Goal: Information Seeking & Learning: Learn about a topic

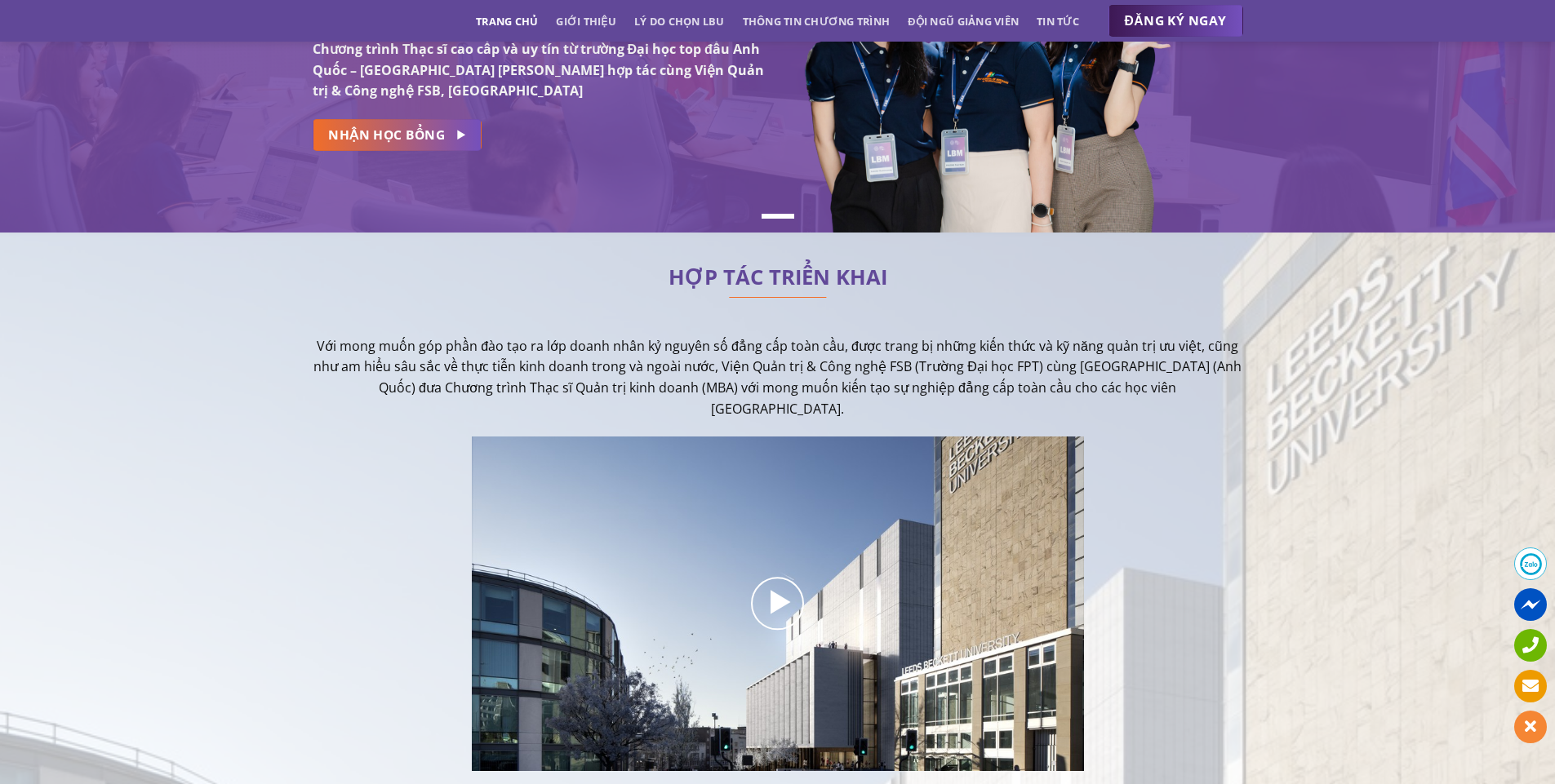
scroll to position [244, 0]
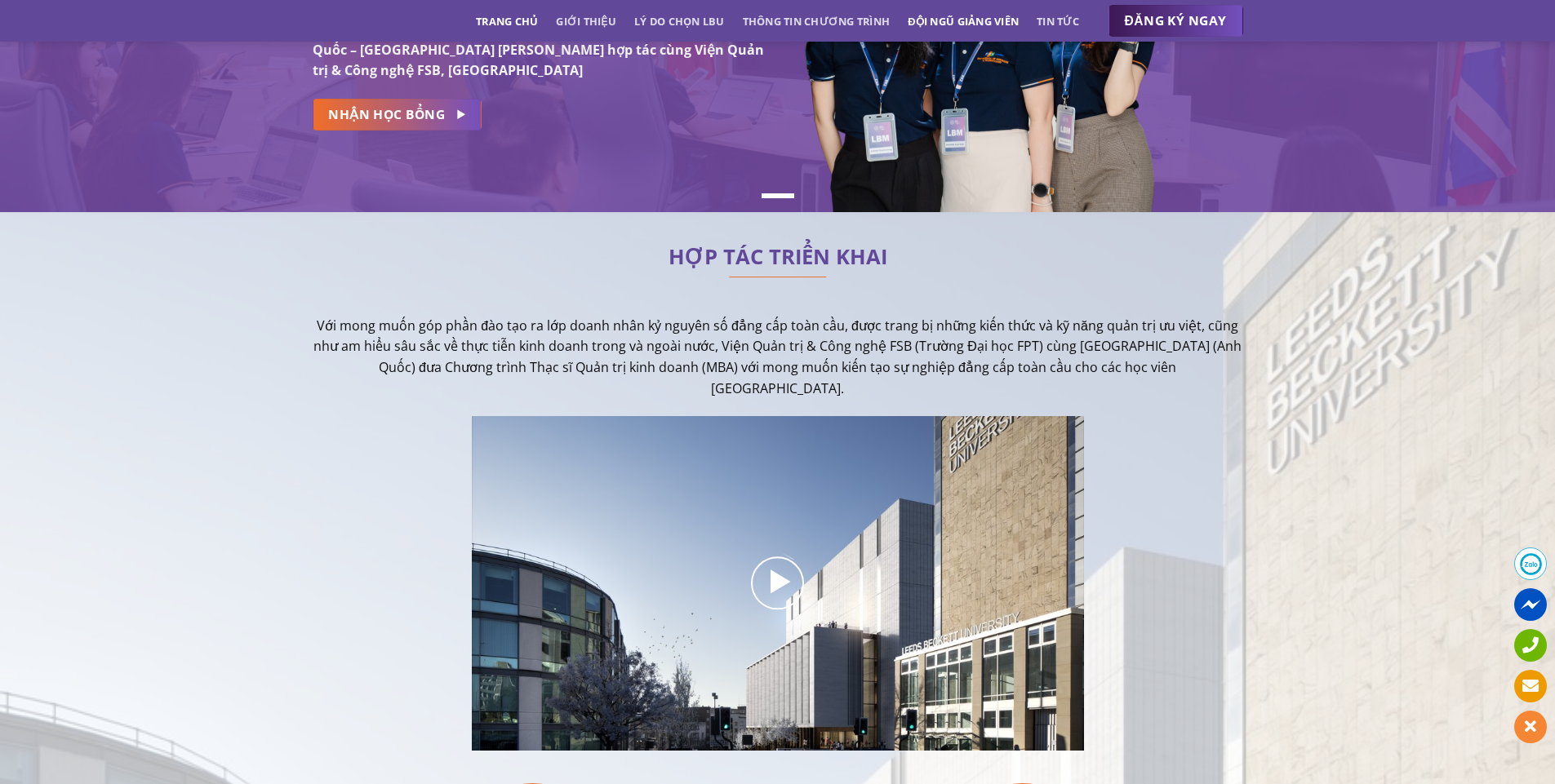
click at [988, 27] on link "Đội ngũ giảng viên" at bounding box center [963, 21] width 111 height 29
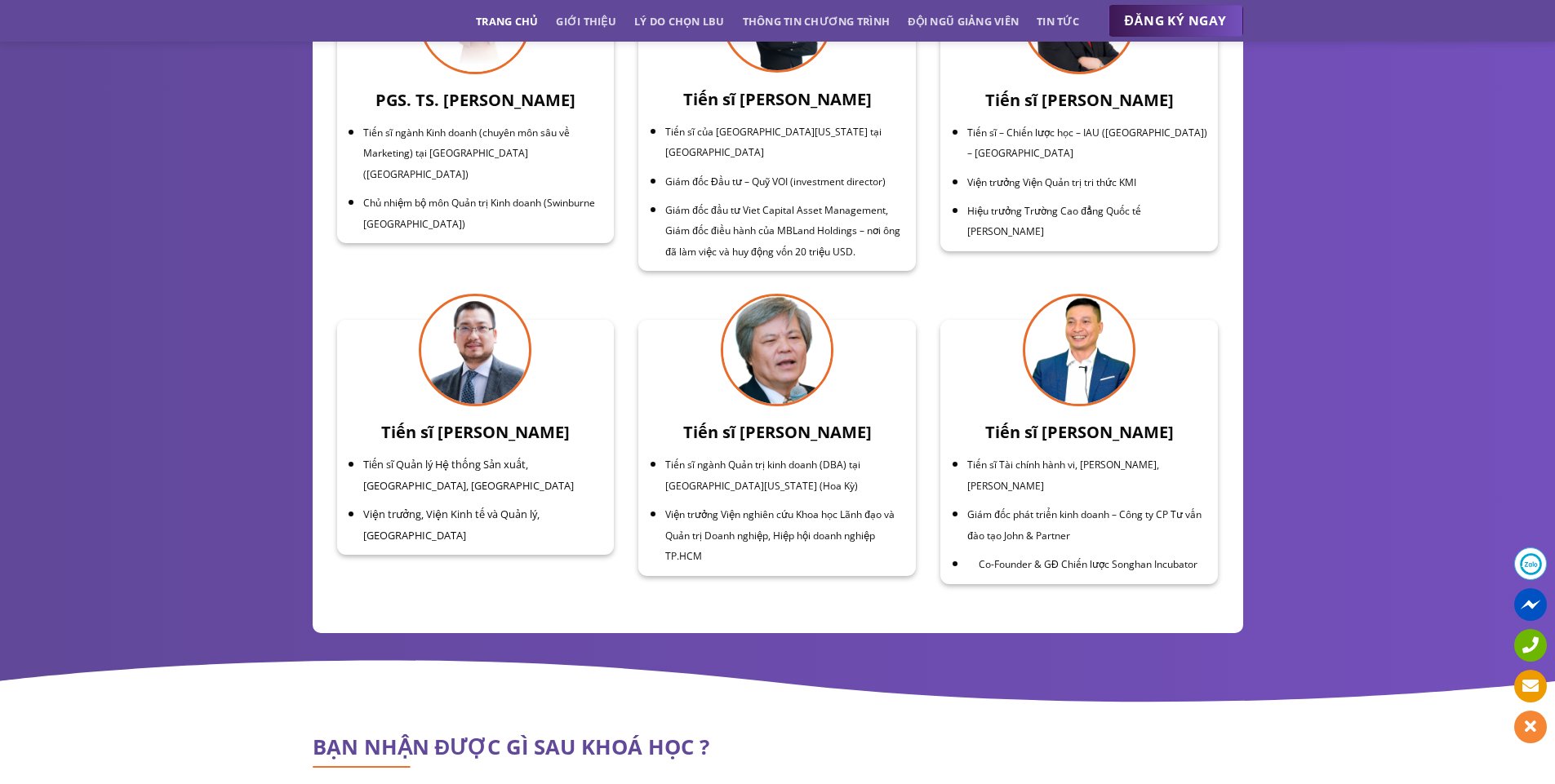
scroll to position [5731, 0]
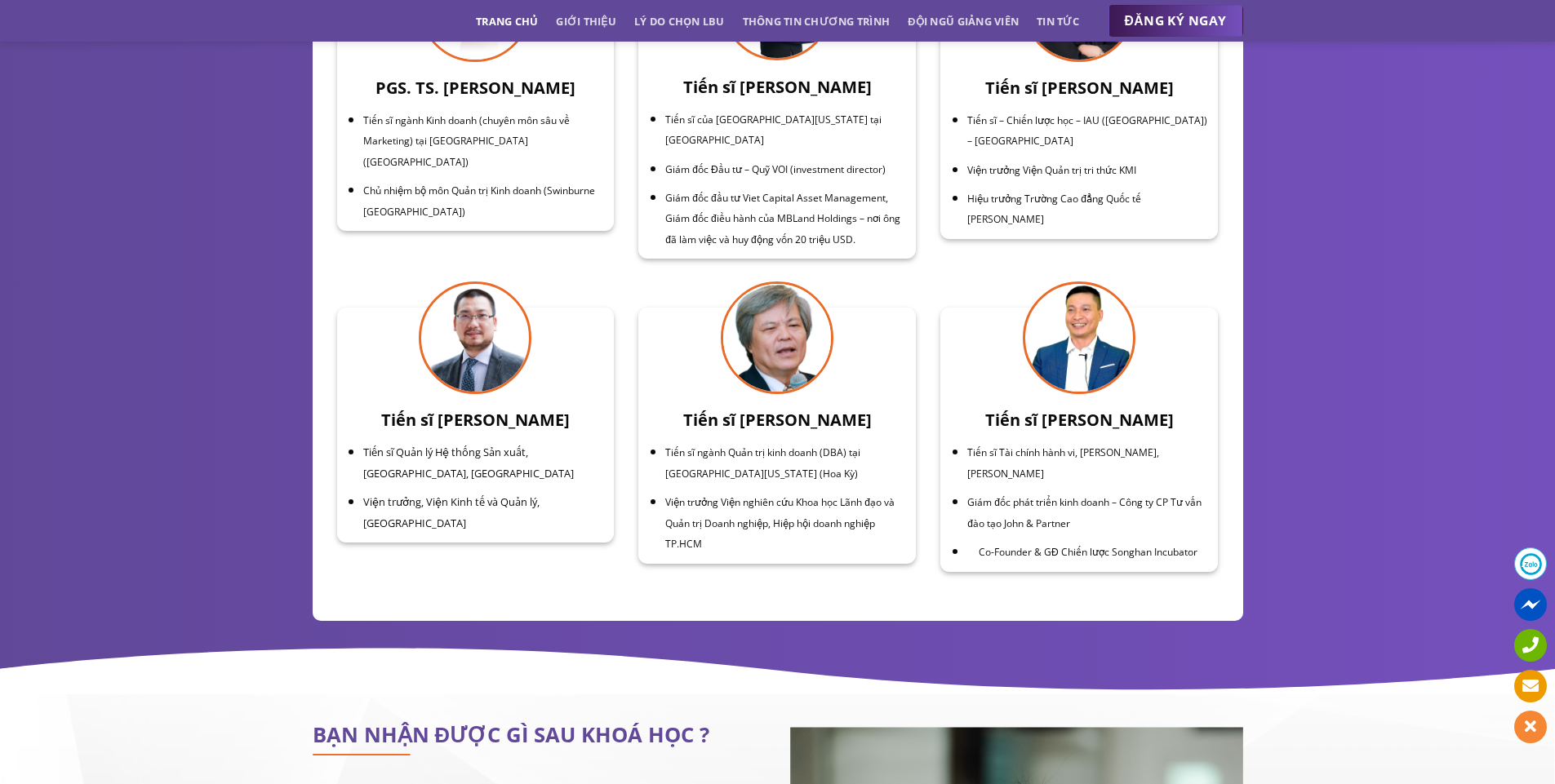
click at [498, 297] on img at bounding box center [475, 338] width 113 height 113
click at [460, 299] on img at bounding box center [475, 338] width 113 height 113
click at [476, 407] on h3 "Tiến sĩ [PERSON_NAME]" at bounding box center [476, 420] width 258 height 26
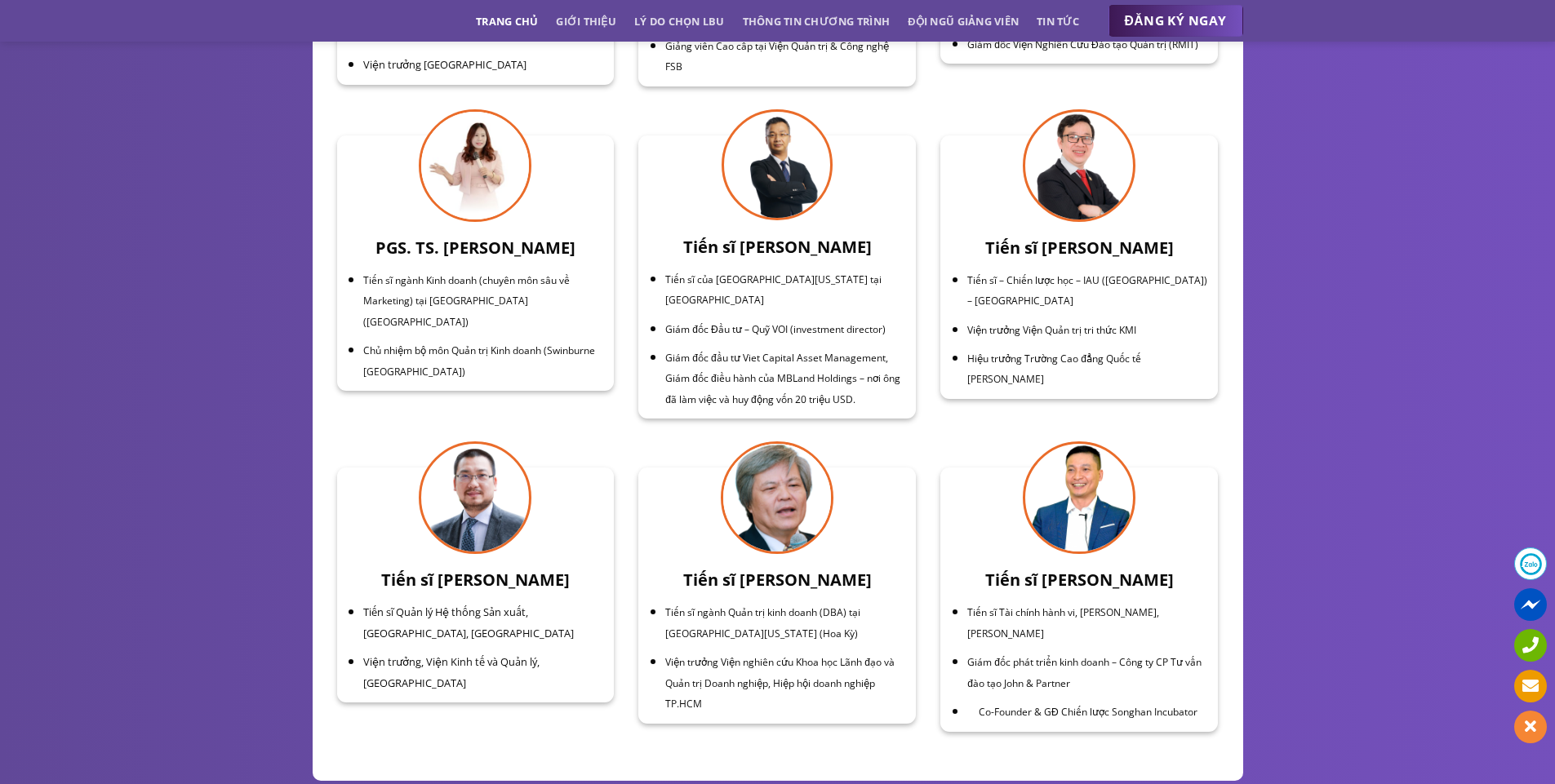
scroll to position [5567, 0]
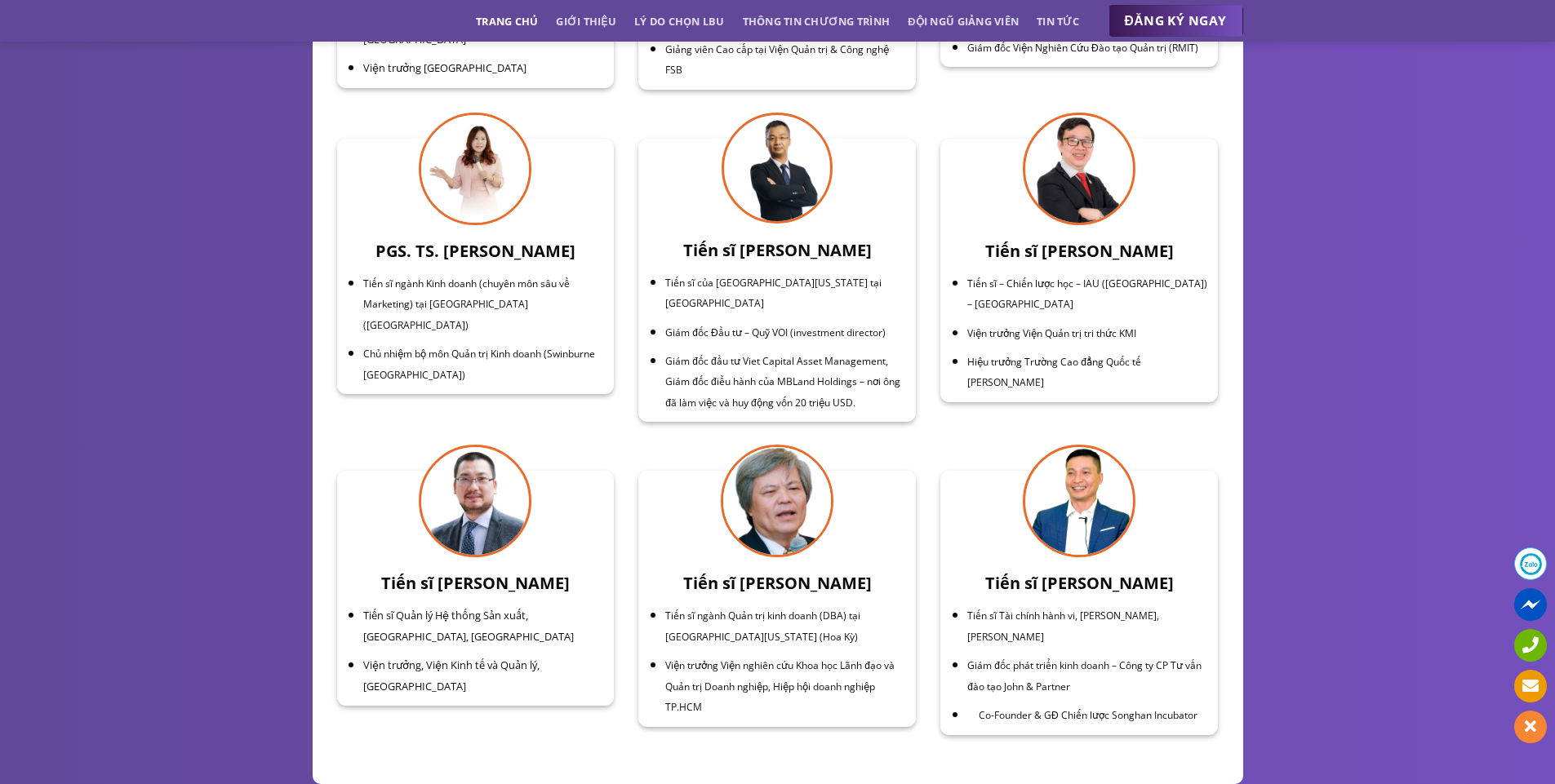
click at [471, 113] on img at bounding box center [475, 169] width 113 height 113
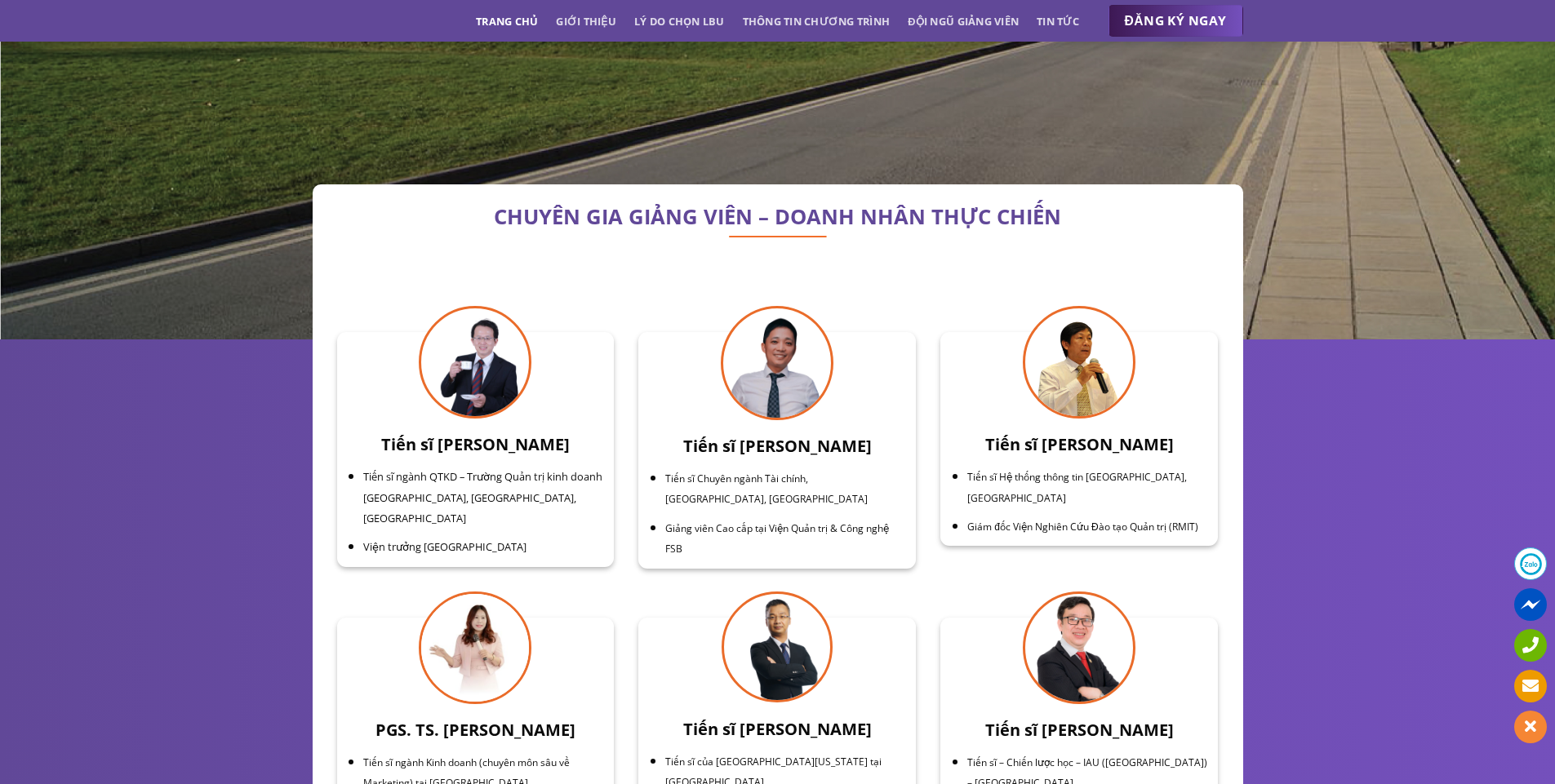
scroll to position [5077, 0]
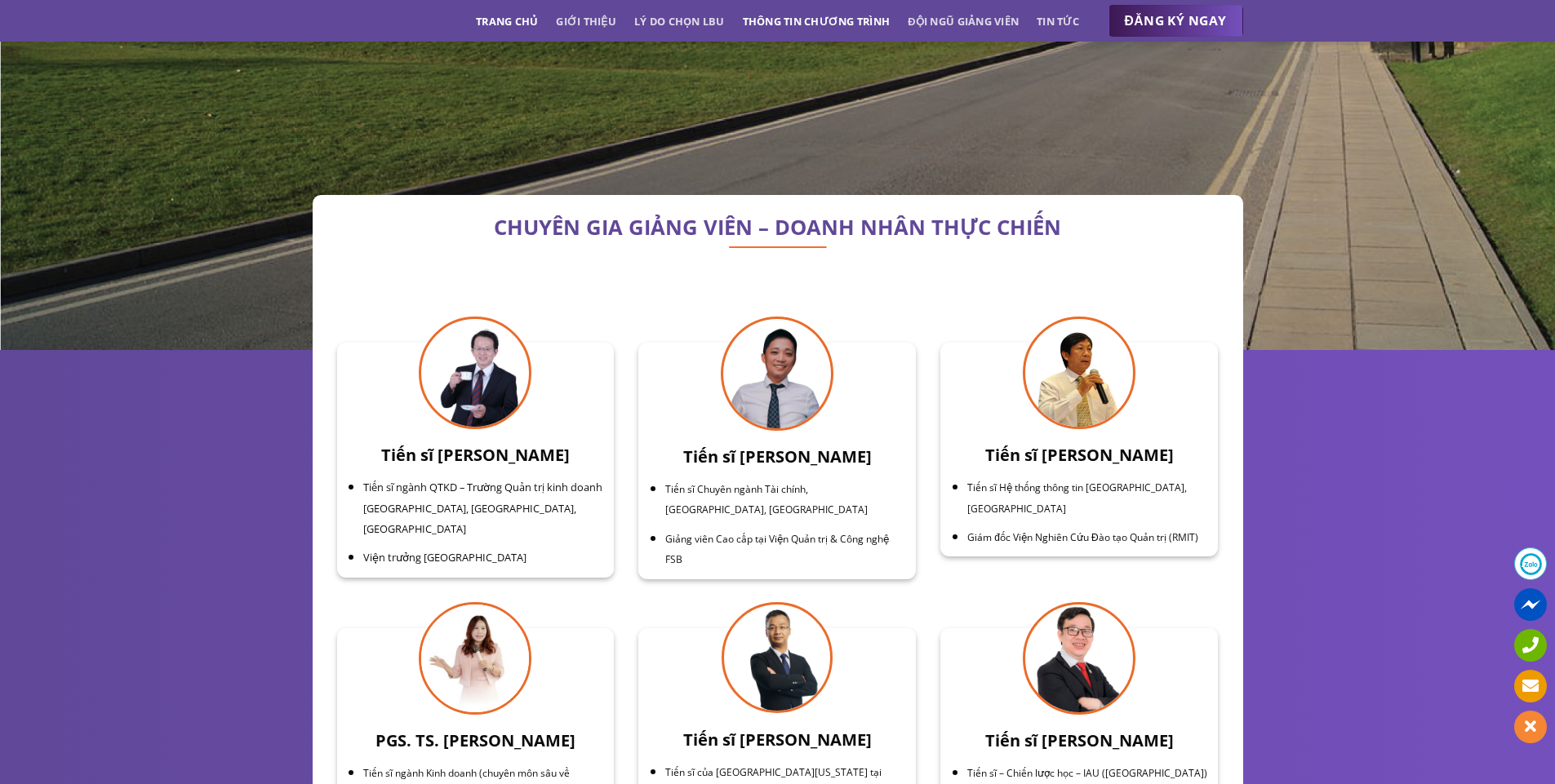
click at [786, 20] on link "Thông tin chương trình" at bounding box center [816, 21] width 148 height 29
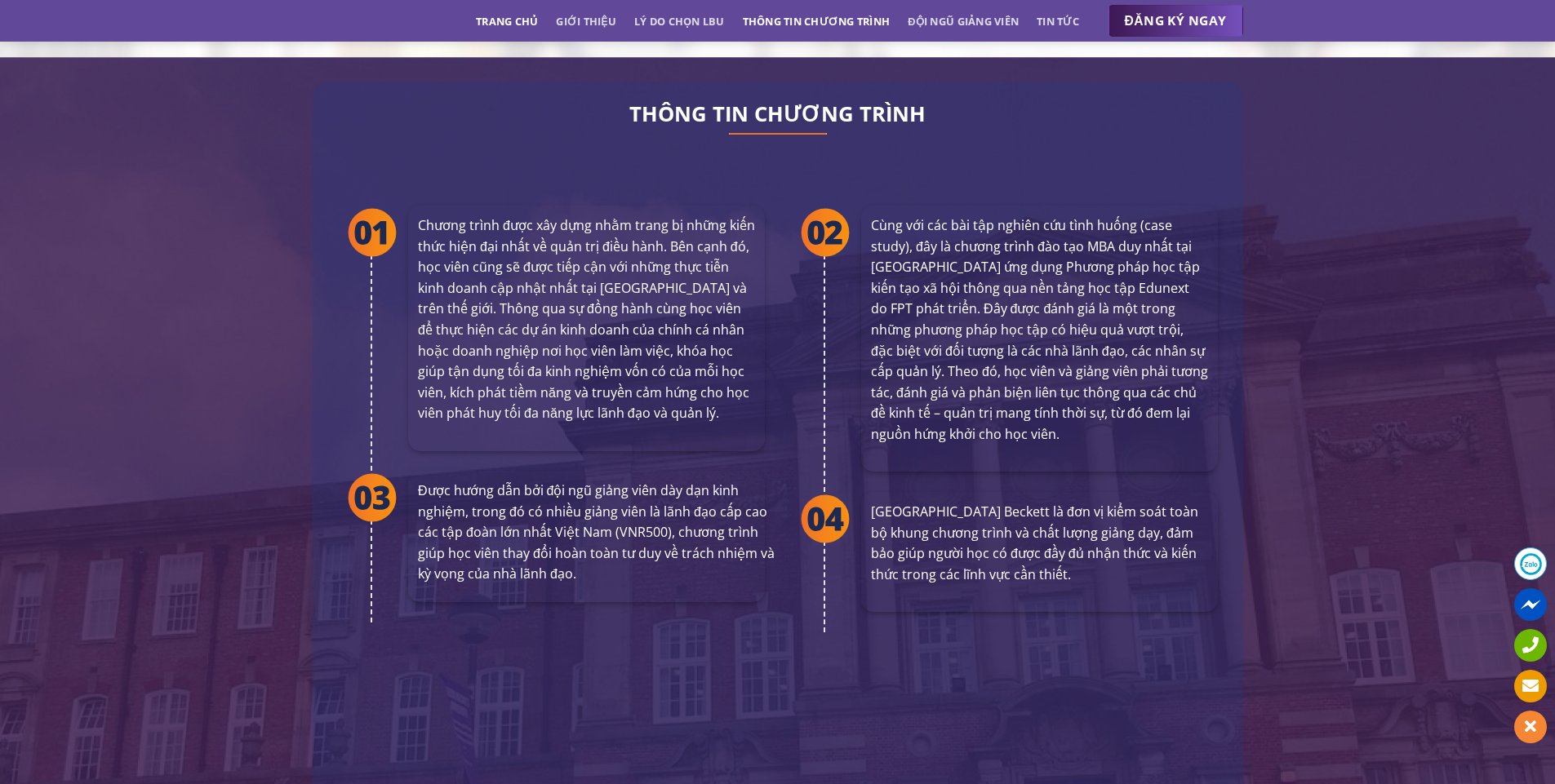
scroll to position [2971, 0]
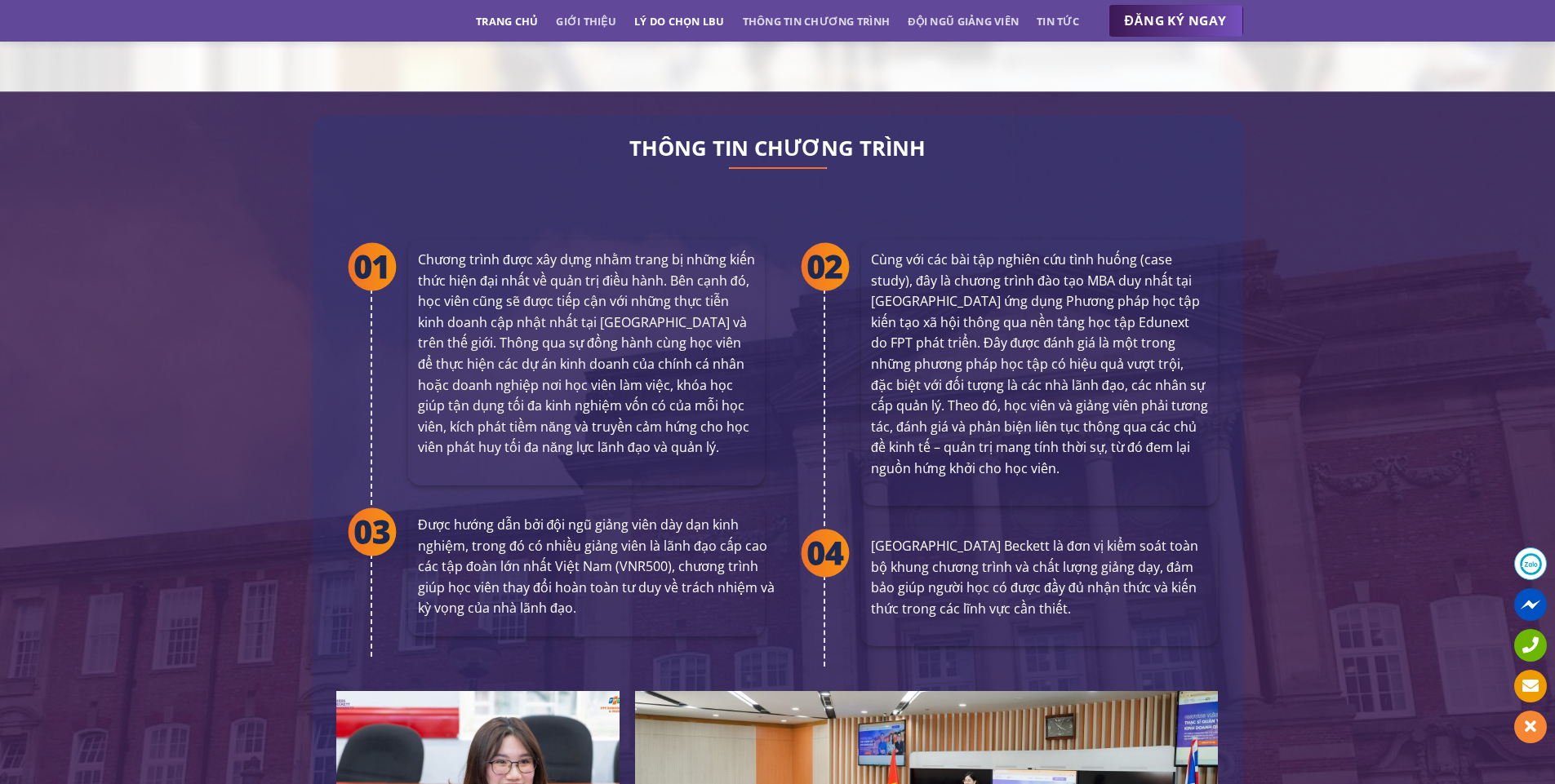
click at [672, 18] on link "Lý do chọn LBU" at bounding box center [680, 21] width 90 height 29
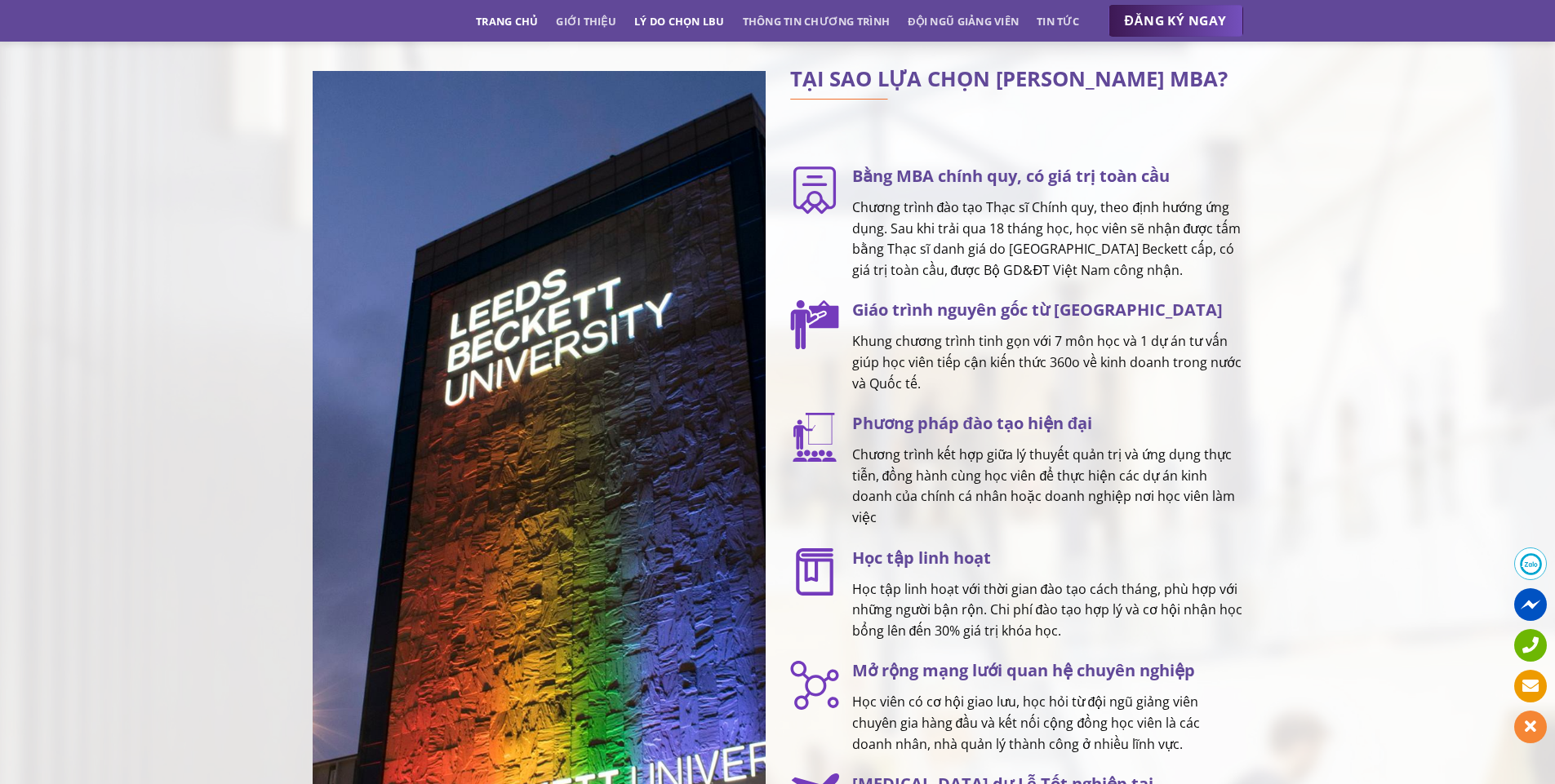
scroll to position [2047, 0]
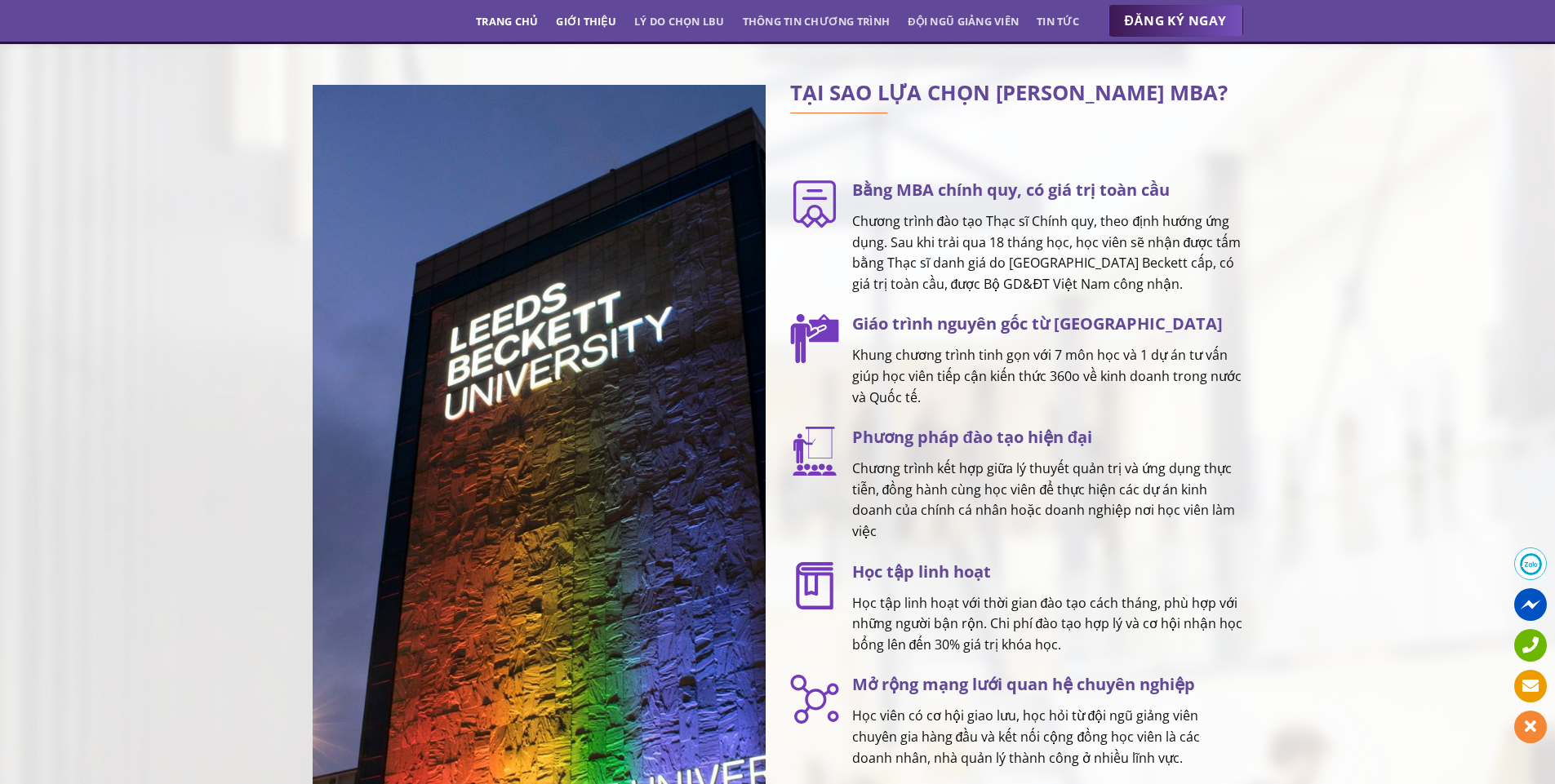
click at [572, 20] on link "Giới thiệu" at bounding box center [586, 21] width 60 height 29
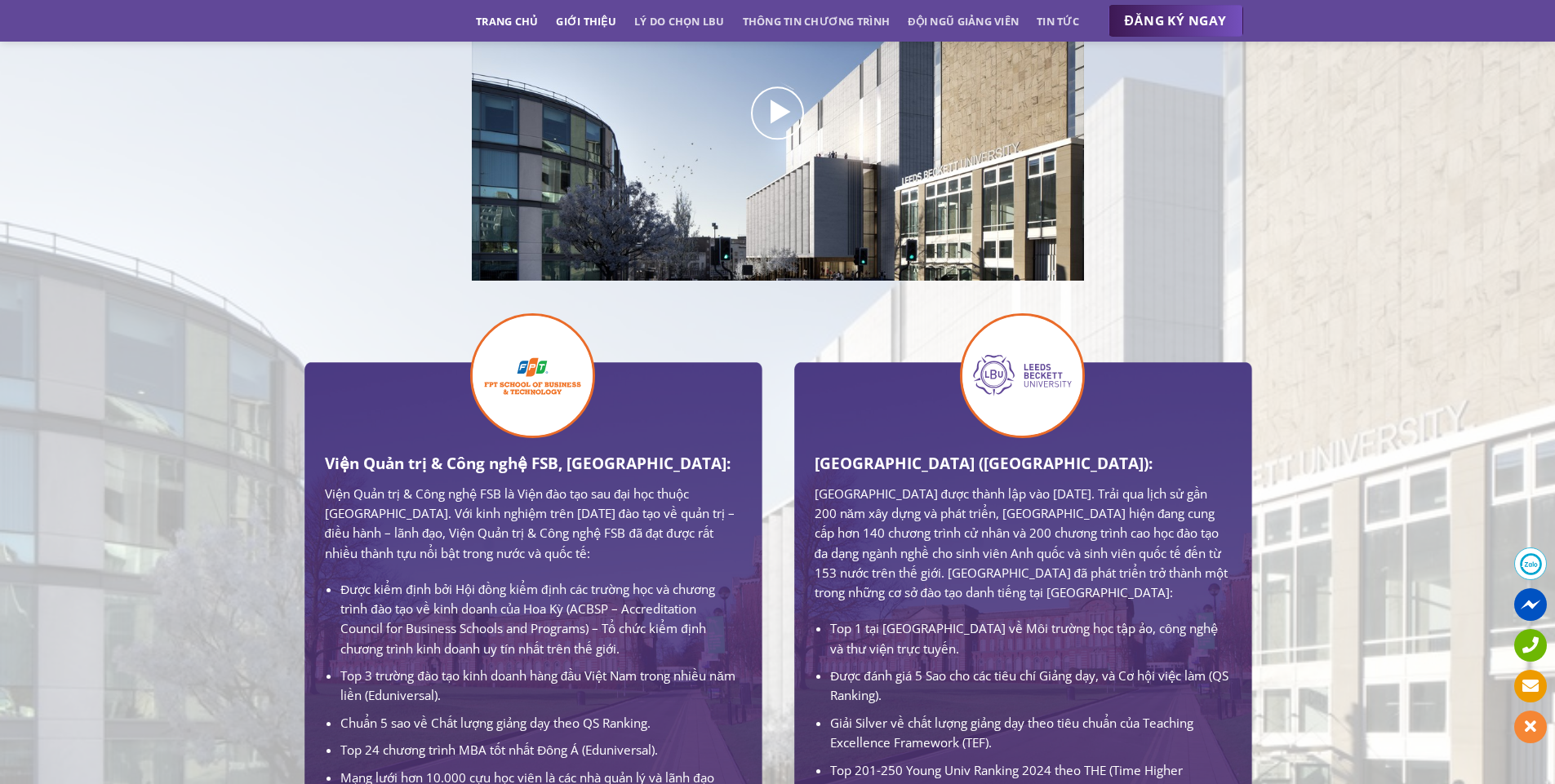
scroll to position [400, 0]
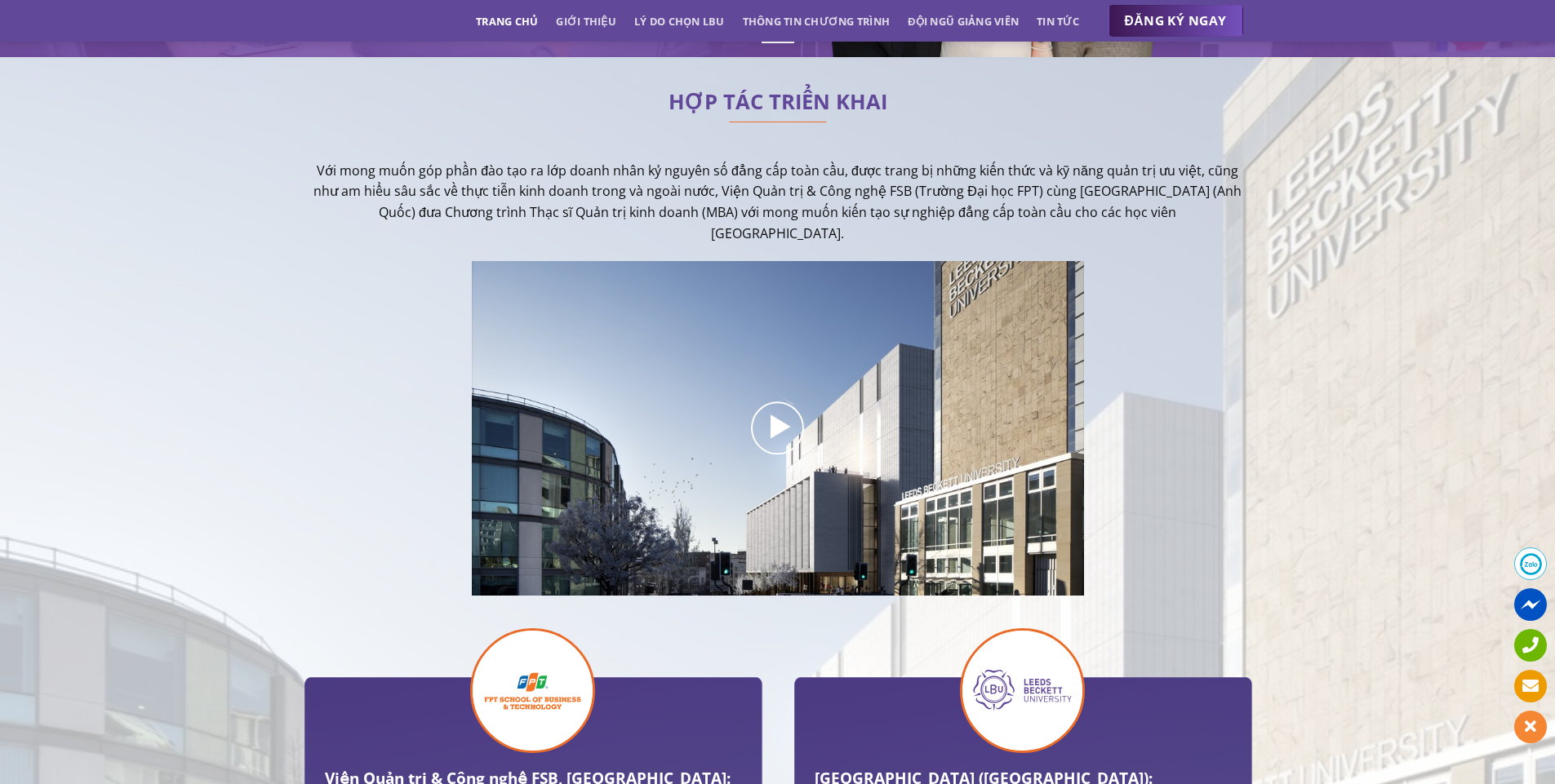
click at [468, 21] on div "Trang chủ Giới thiệu Lý do chọn LBU Thông tin chương trình Đội ngũ giảng viên T…" at bounding box center [778, 21] width 955 height 33
click at [486, 15] on link "Trang chủ" at bounding box center [507, 21] width 62 height 29
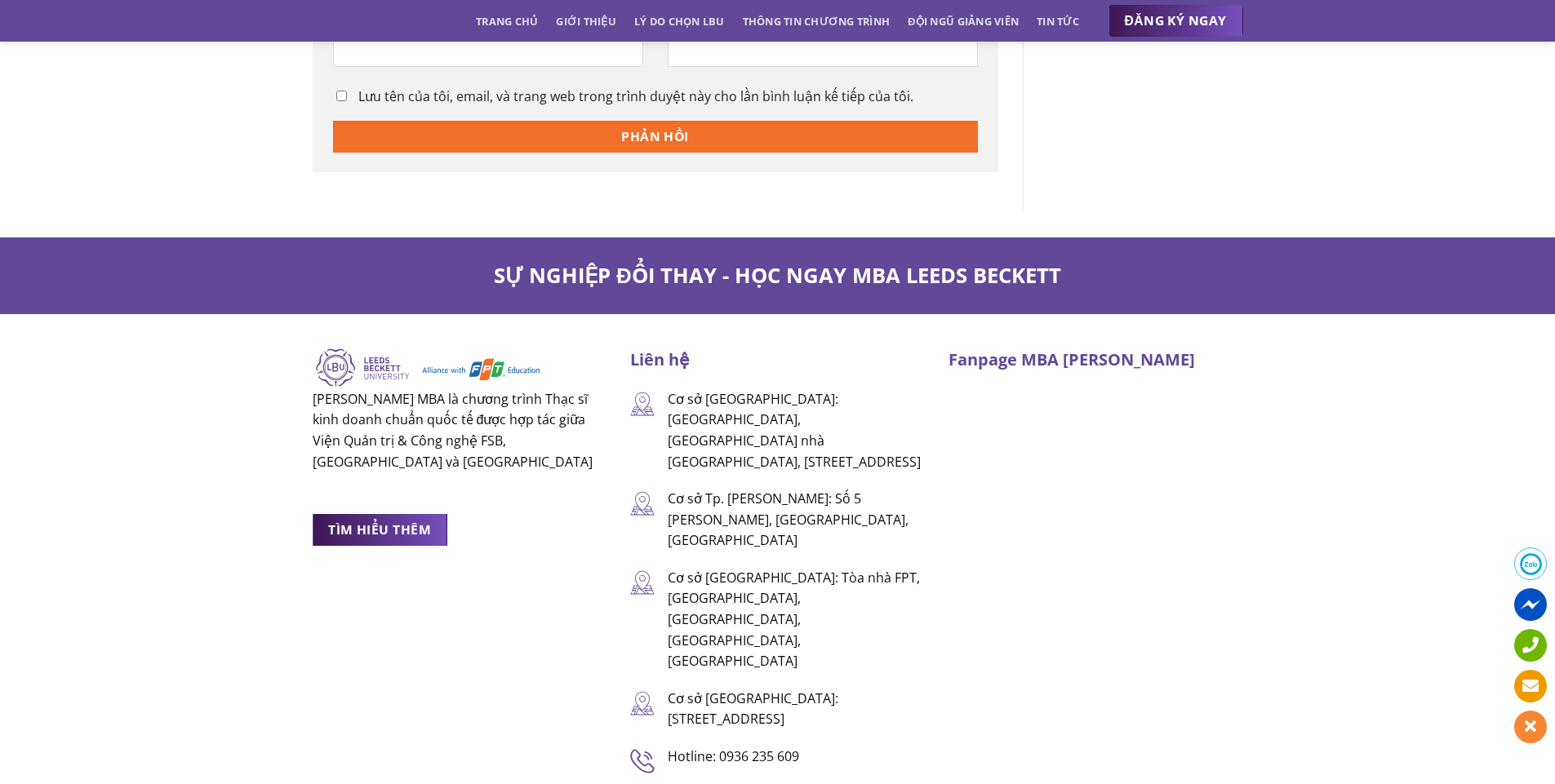
scroll to position [3265, 0]
